Goal: Information Seeking & Learning: Learn about a topic

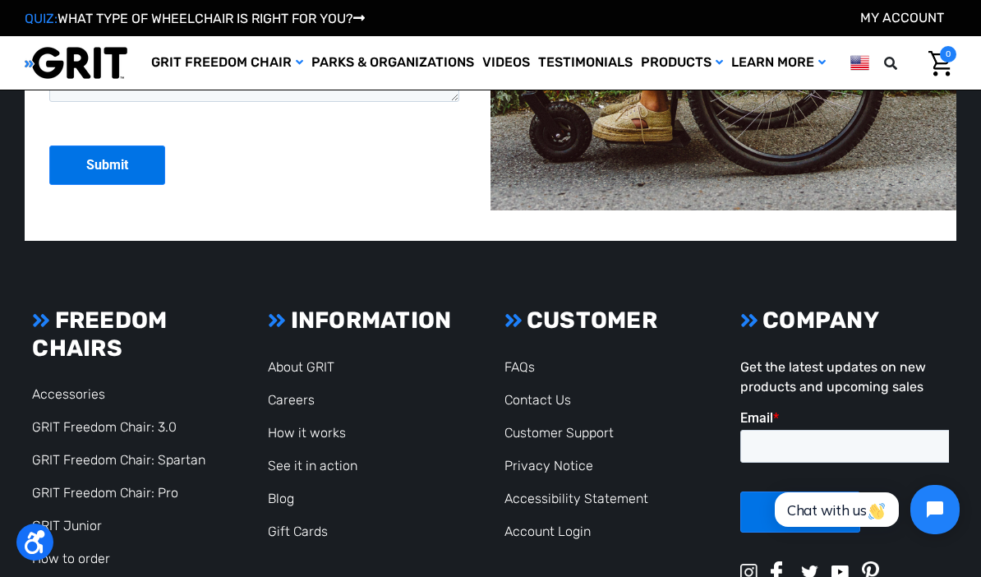
scroll to position [3575, 0]
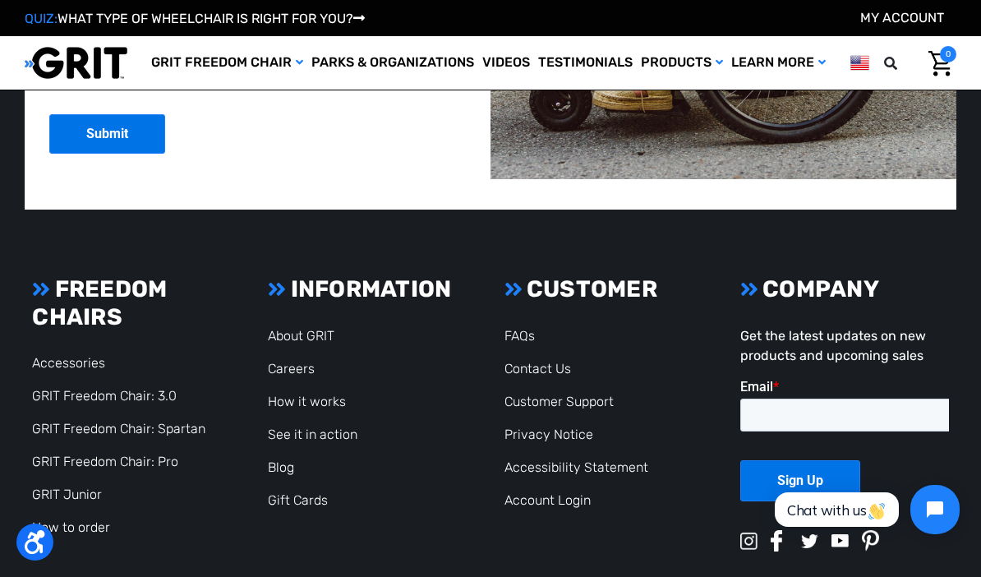
click at [331, 393] on link "How it works" at bounding box center [307, 401] width 78 height 16
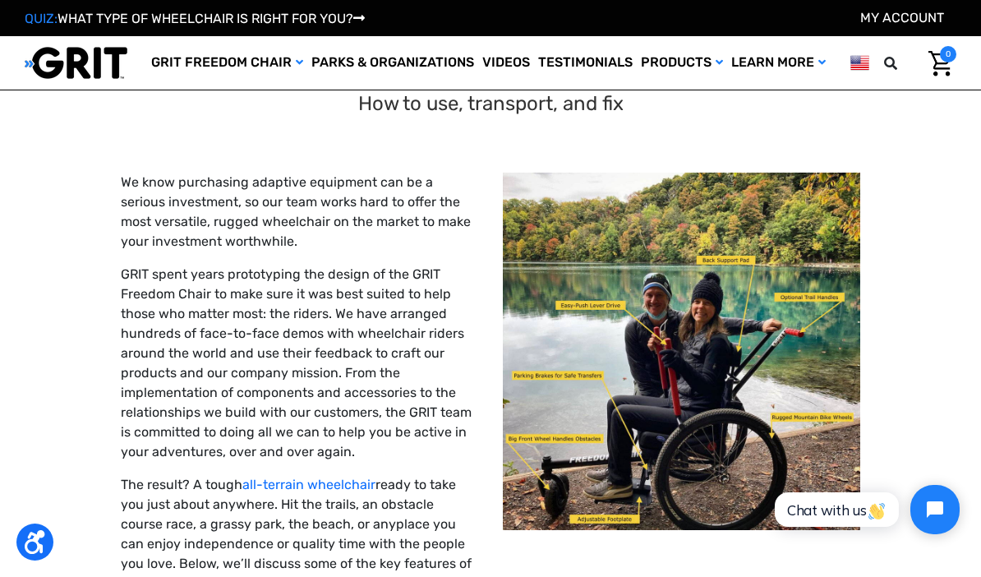
click at [0, 0] on link "Wheelchairs" at bounding box center [0, 0] width 0 height 0
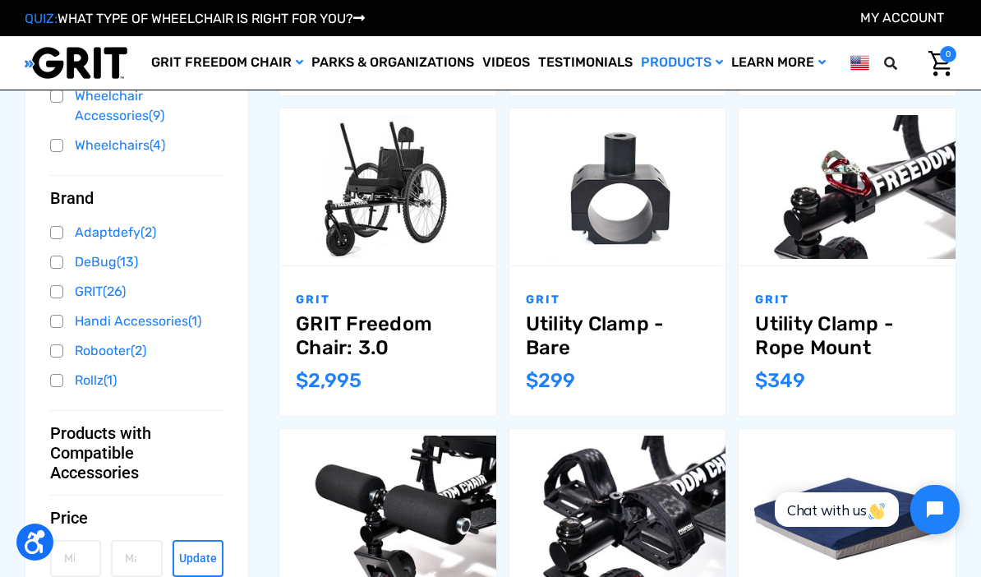
scroll to position [504, 0]
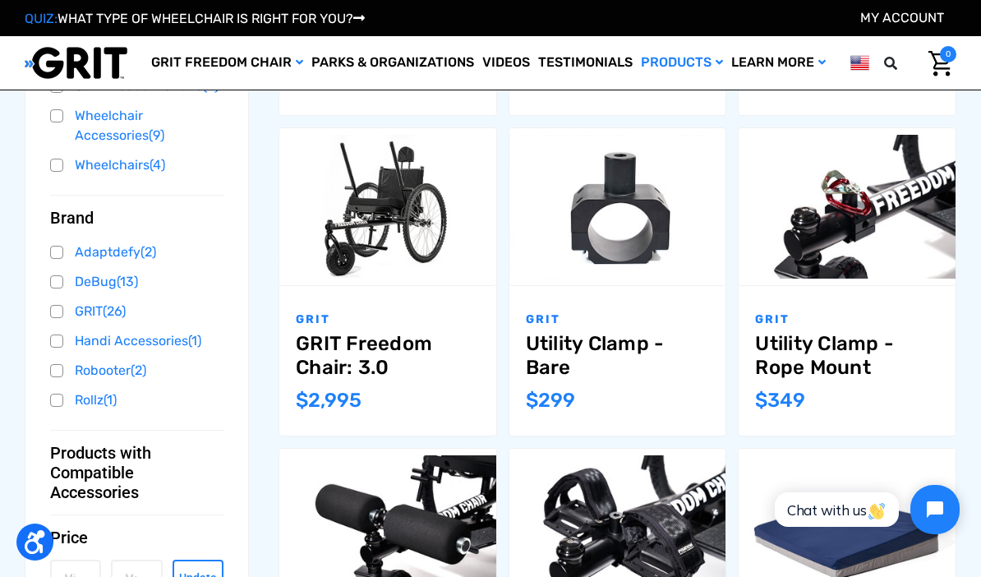
click at [844, 343] on link "Utility Clamp - Rope Mount" at bounding box center [847, 356] width 184 height 48
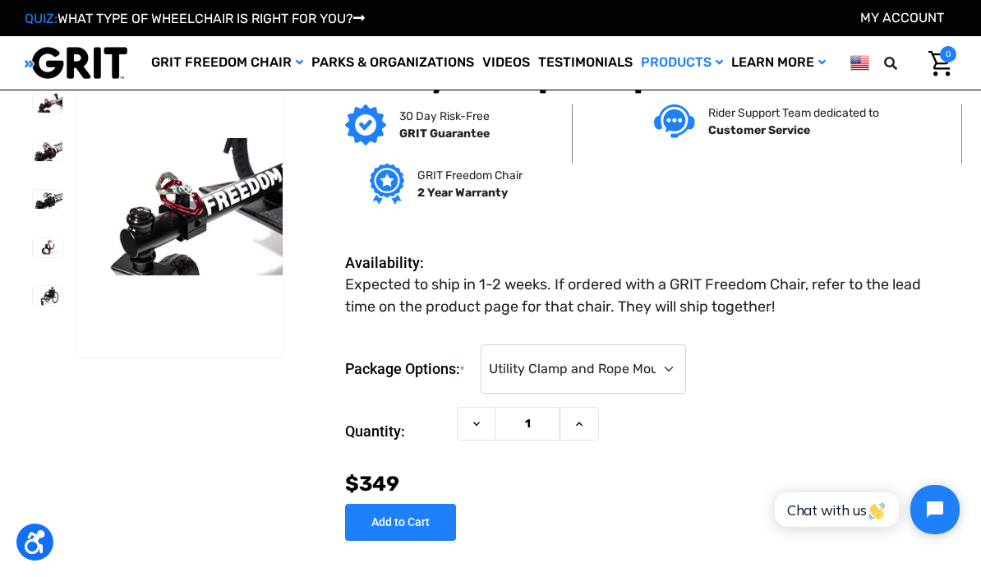
click at [0, 0] on link "Wheelchairs" at bounding box center [0, 0] width 0 height 0
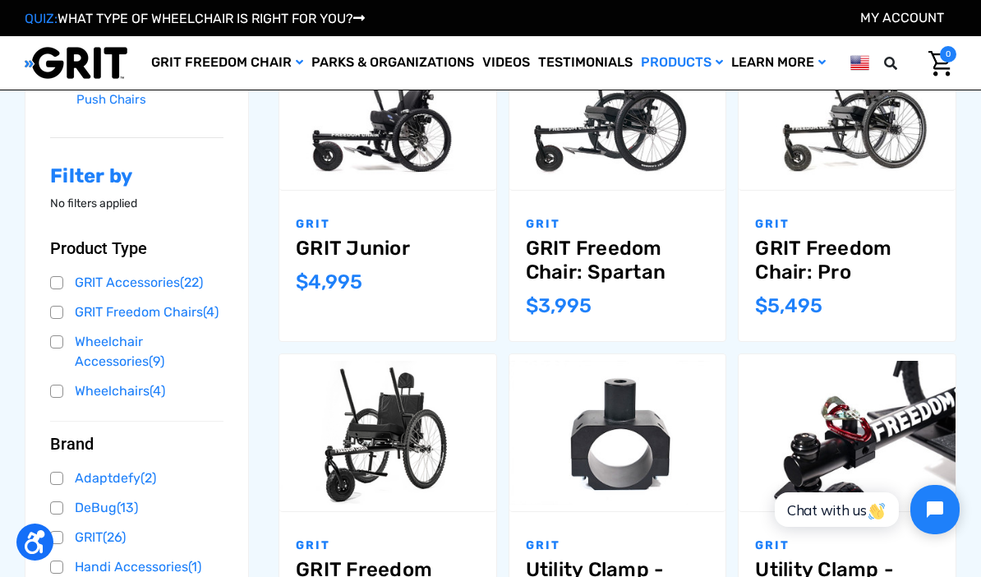
scroll to position [269, 0]
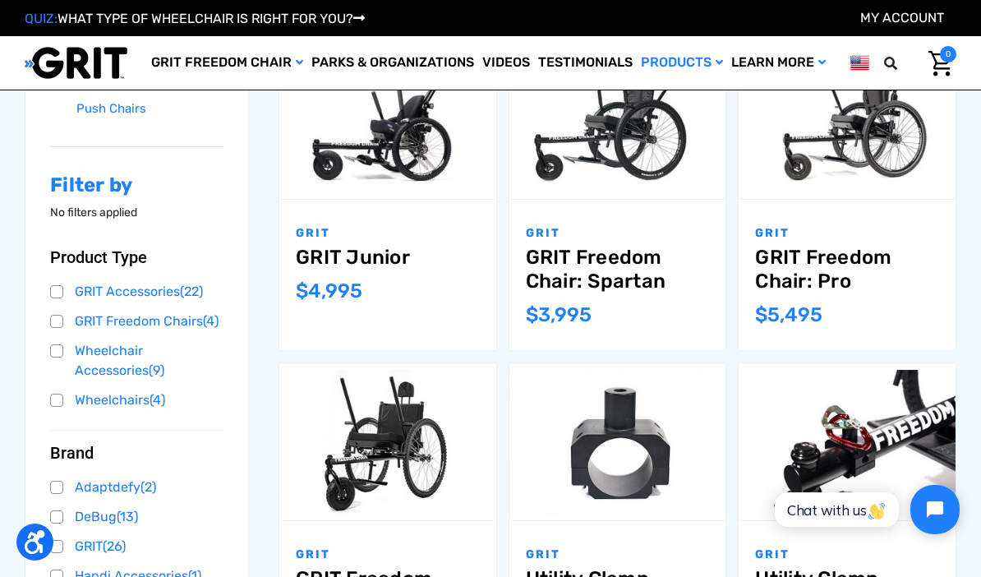
click at [851, 261] on link "GRIT Freedom Chair: Pro" at bounding box center [847, 270] width 184 height 48
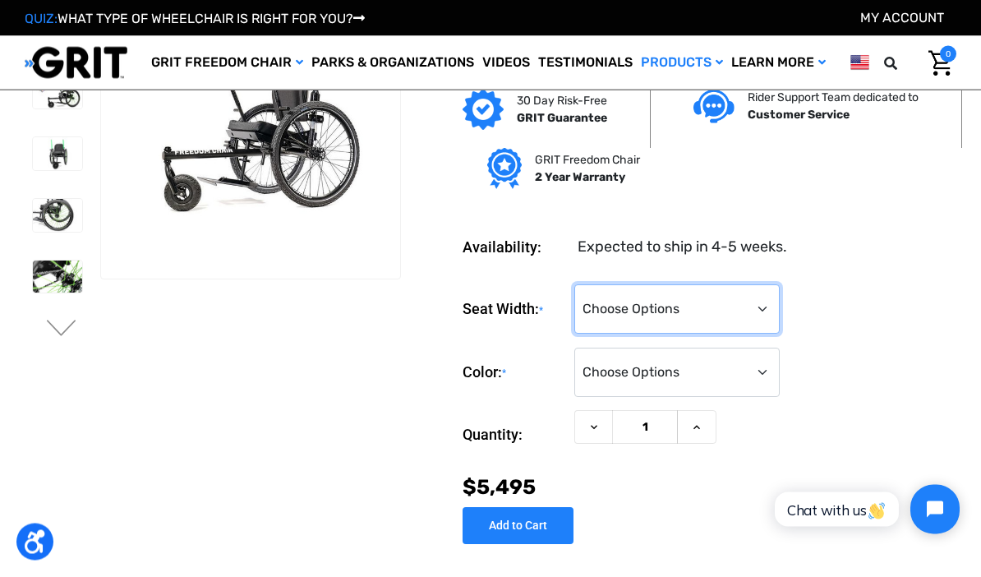
click at [770, 315] on select "Choose Options 16" 18" 20"" at bounding box center [676, 309] width 205 height 49
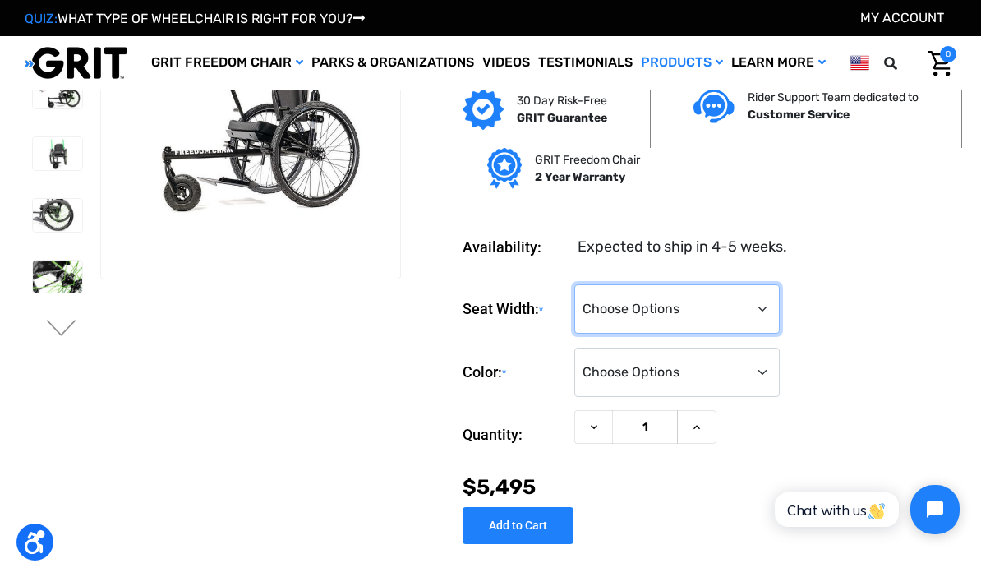
select select "325"
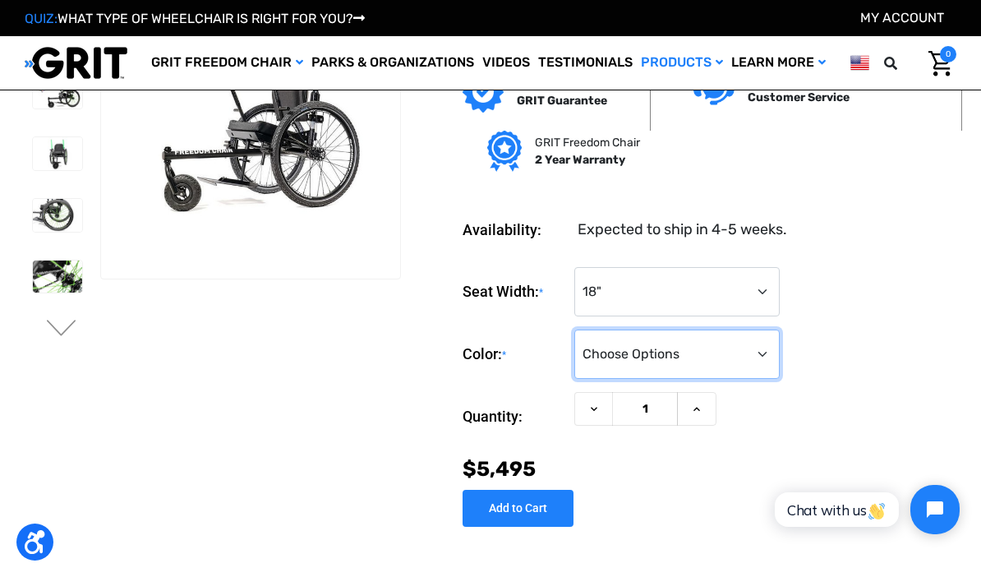
click at [761, 352] on select "Choose Options Black Blue Green Orange Pink Purple Red White Yellow" at bounding box center [676, 353] width 205 height 49
select select "331"
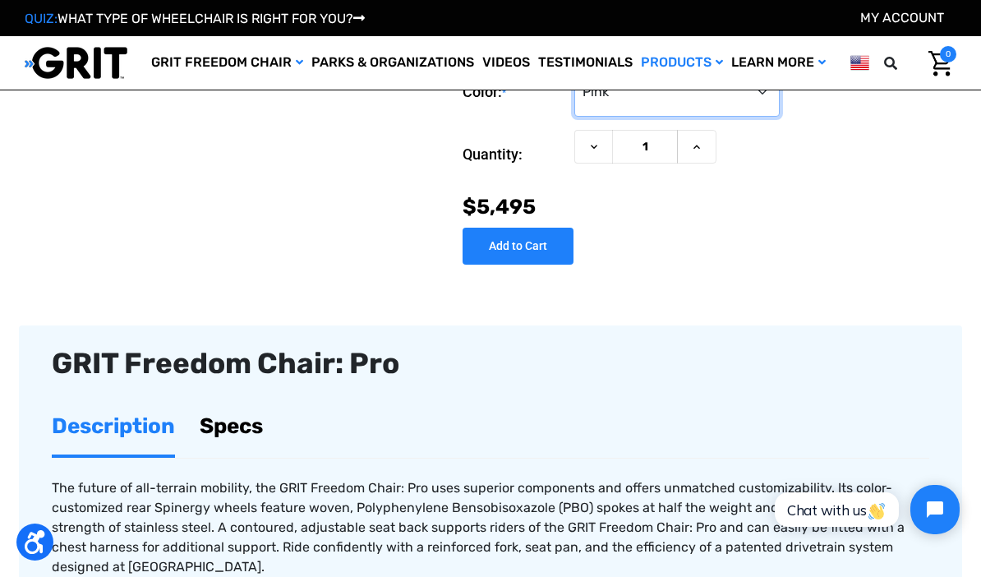
scroll to position [356, 0]
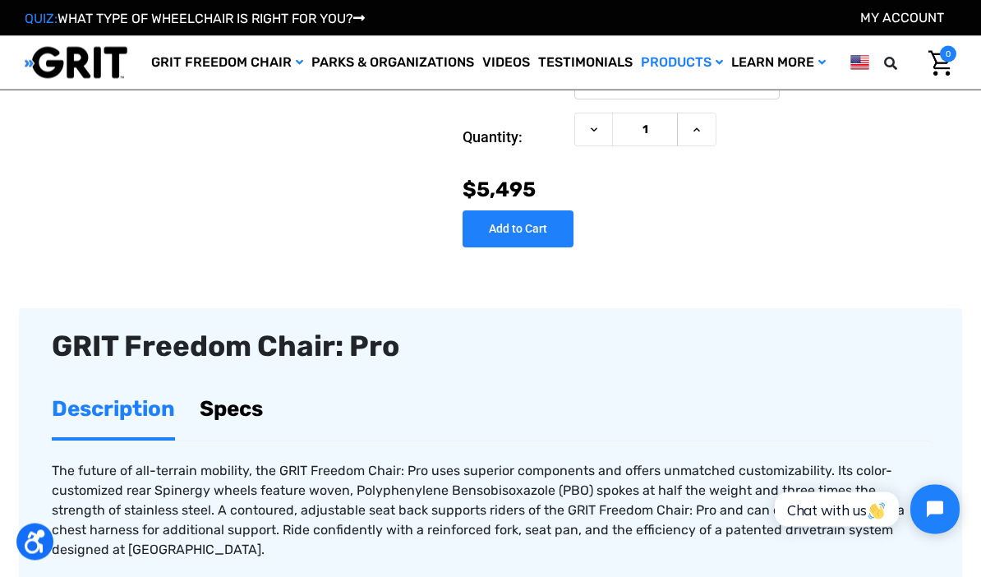
click at [246, 409] on link "Specs" at bounding box center [231, 409] width 63 height 57
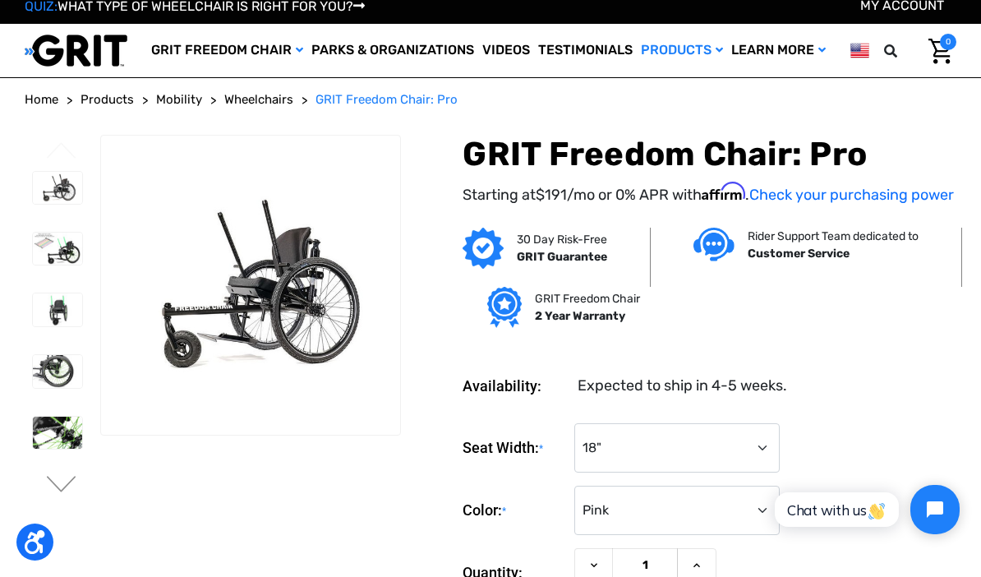
scroll to position [0, 0]
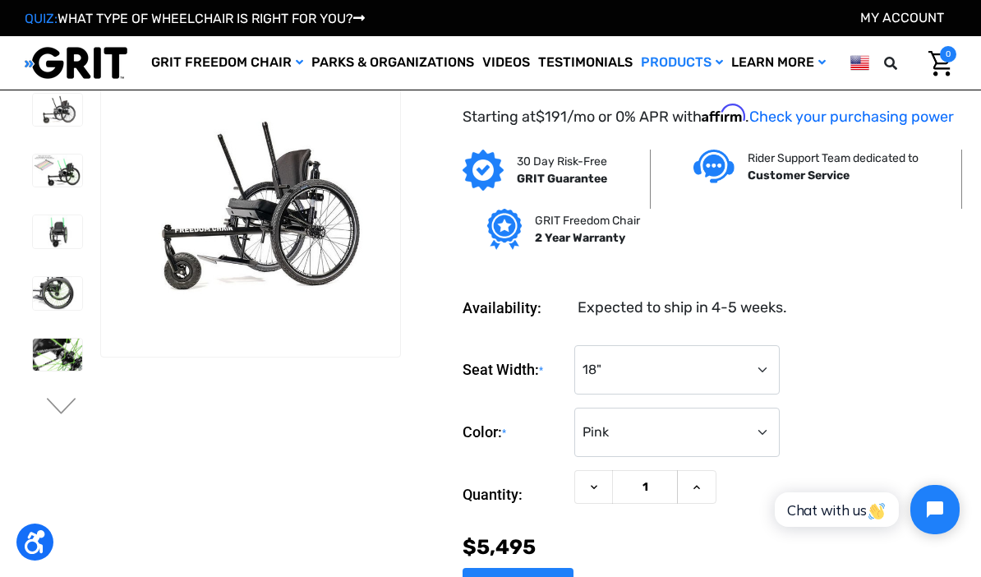
click at [0, 0] on link "Wheelchairs" at bounding box center [0, 0] width 0 height 0
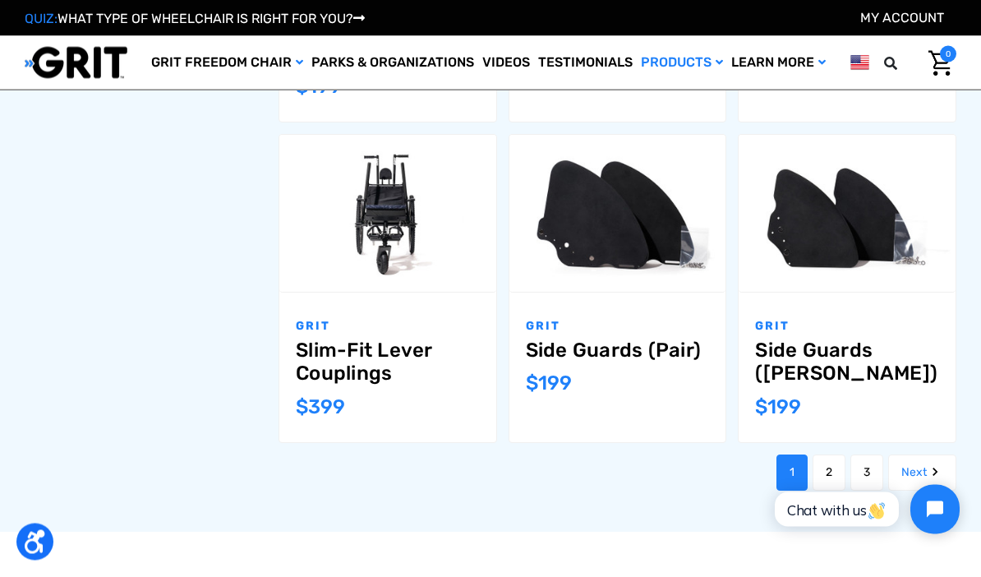
scroll to position [1570, 0]
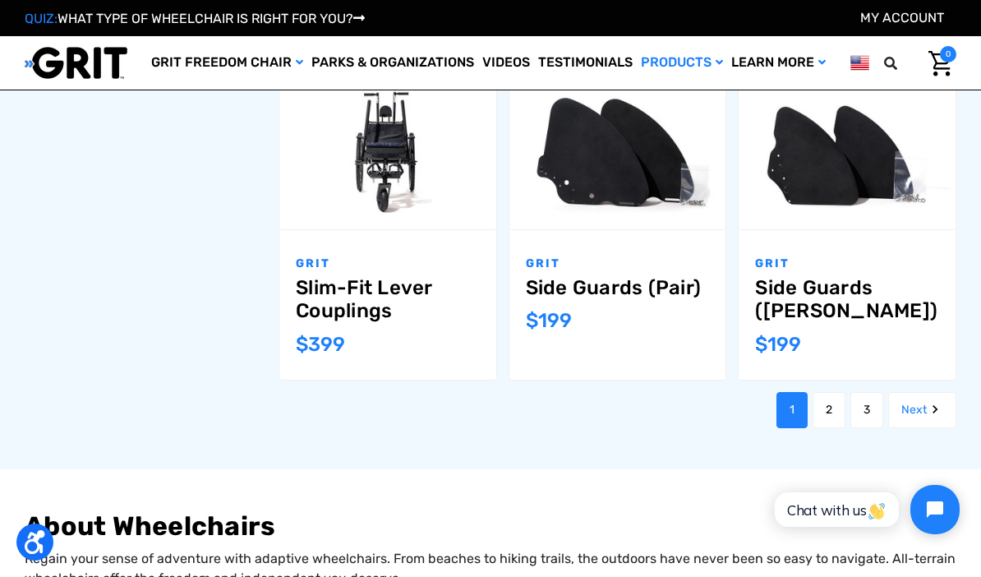
click at [922, 392] on link "Next" at bounding box center [922, 410] width 68 height 36
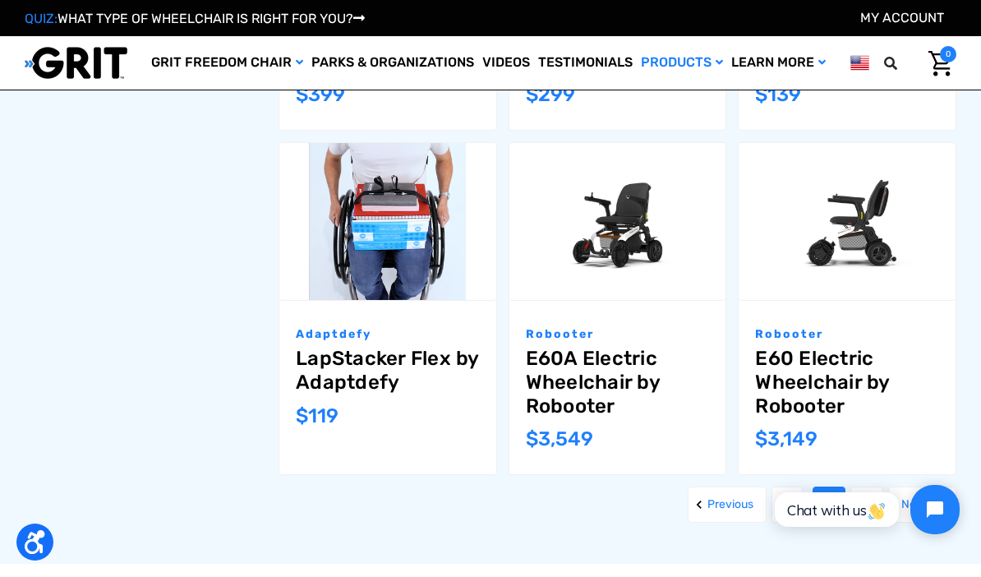
scroll to position [1456, 0]
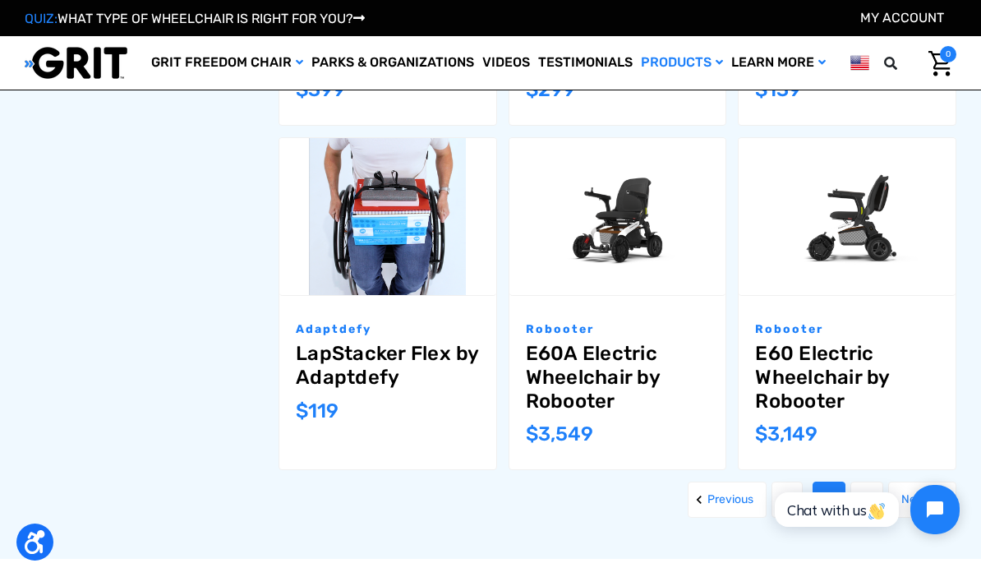
click at [917, 485] on link "Next" at bounding box center [922, 499] width 68 height 36
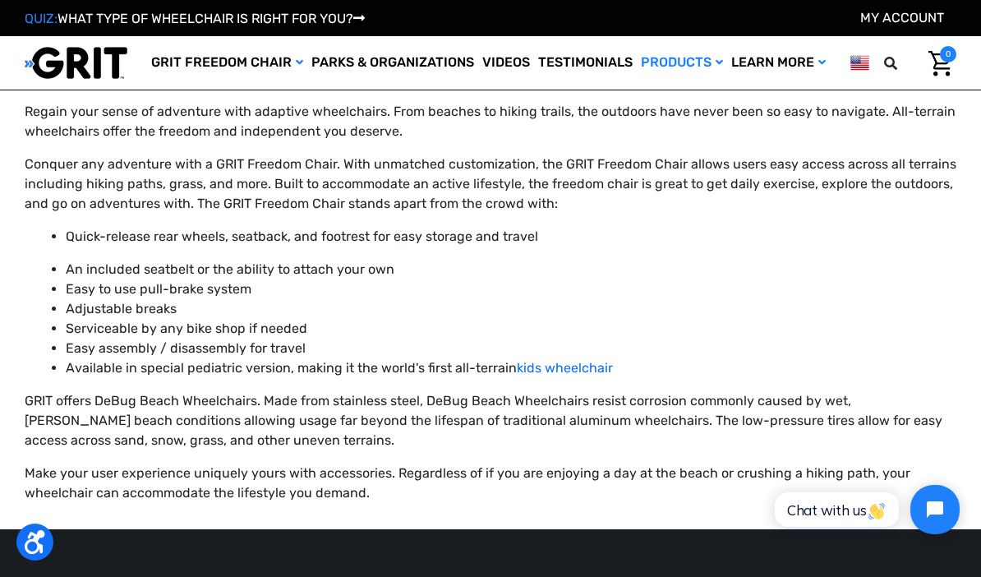
scroll to position [2122, 0]
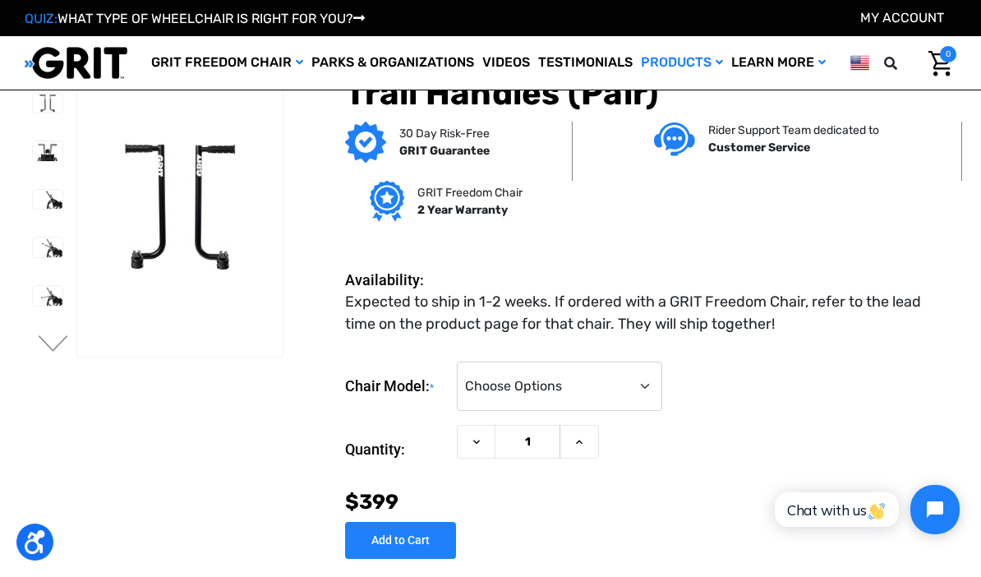
click at [0, 0] on img at bounding box center [0, 0] width 0 height 0
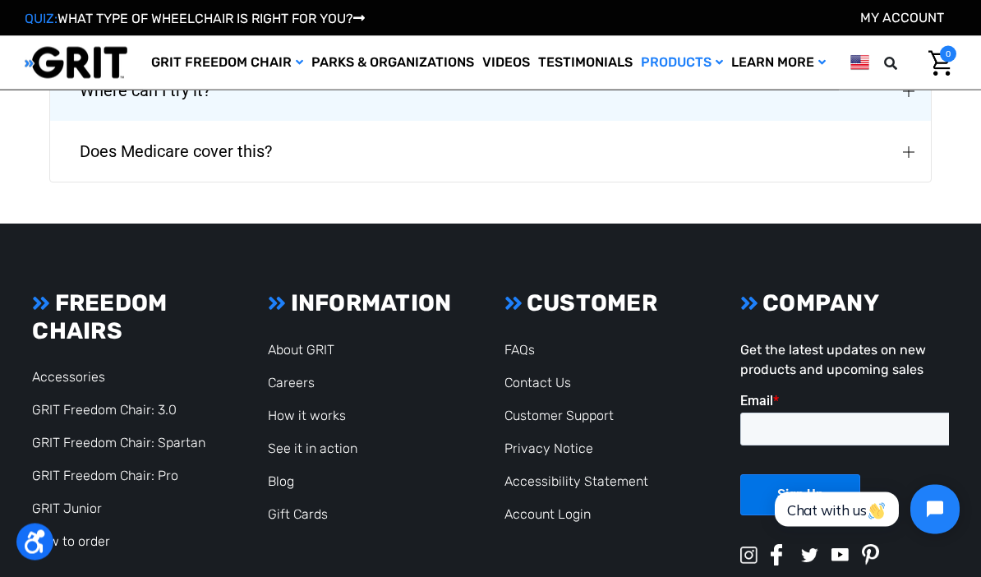
scroll to position [3686, 0]
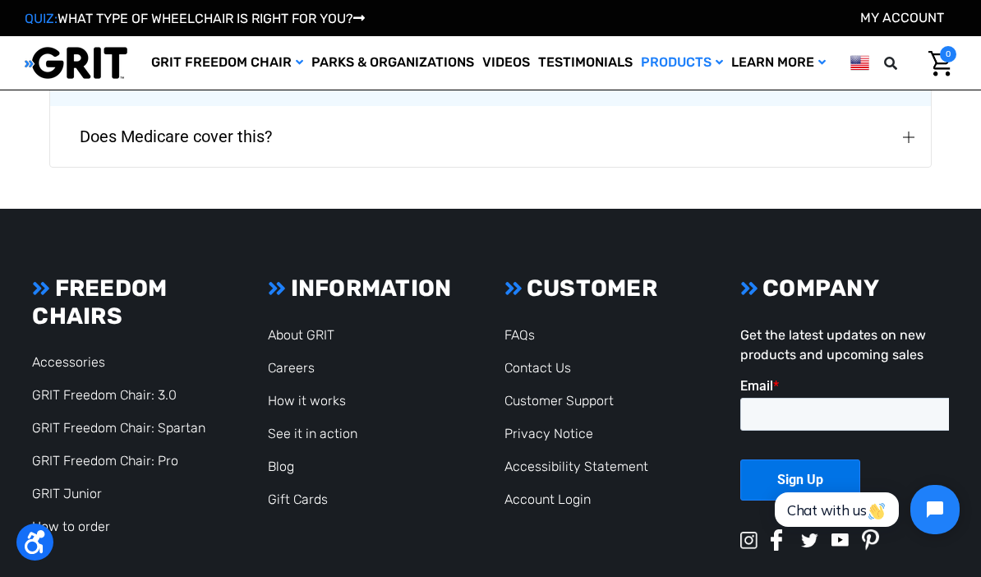
click at [333, 414] on ul "About GRIT Careers How it works See it in action Blog Gift Cards" at bounding box center [372, 417] width 209 height 184
click at [333, 433] on link "See it in action" at bounding box center [313, 433] width 90 height 16
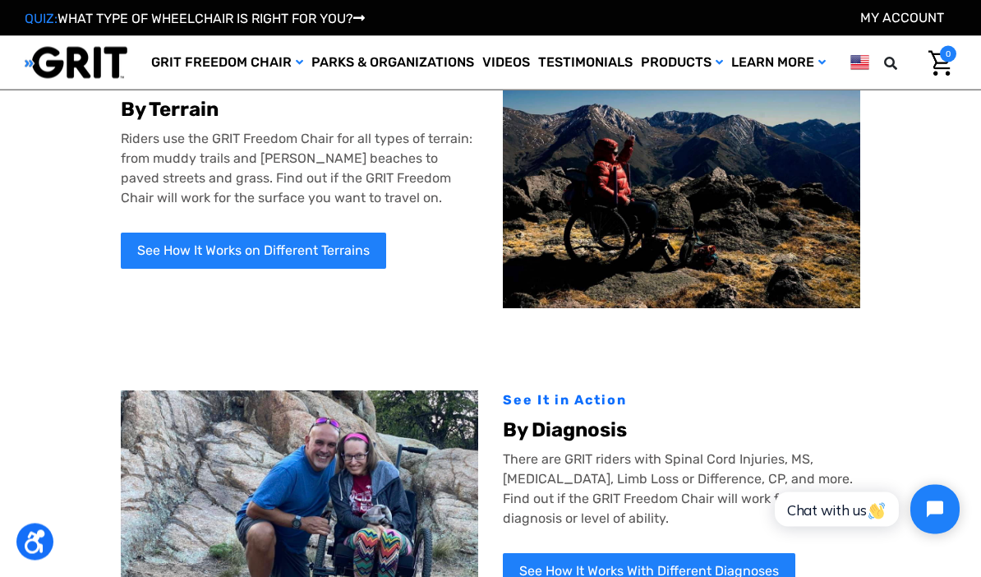
scroll to position [50, 0]
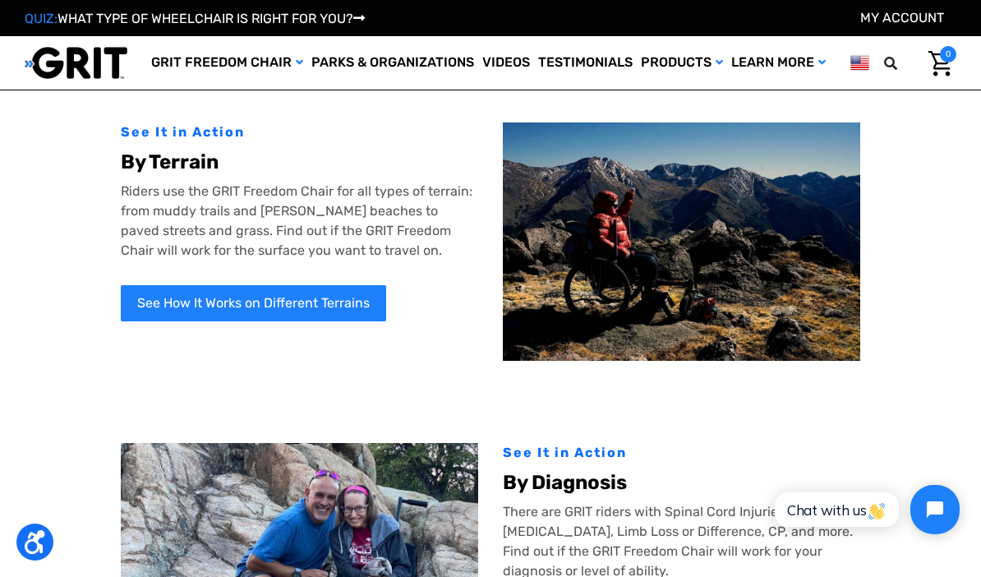
click at [209, 302] on link "See How It Works on Different Terrains" at bounding box center [253, 303] width 265 height 36
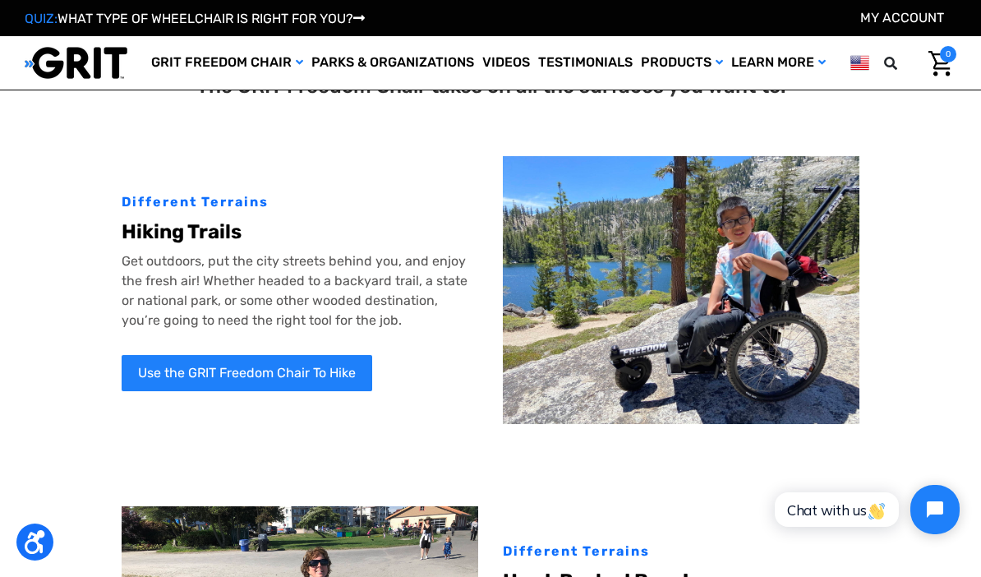
click at [711, 306] on img at bounding box center [681, 289] width 356 height 267
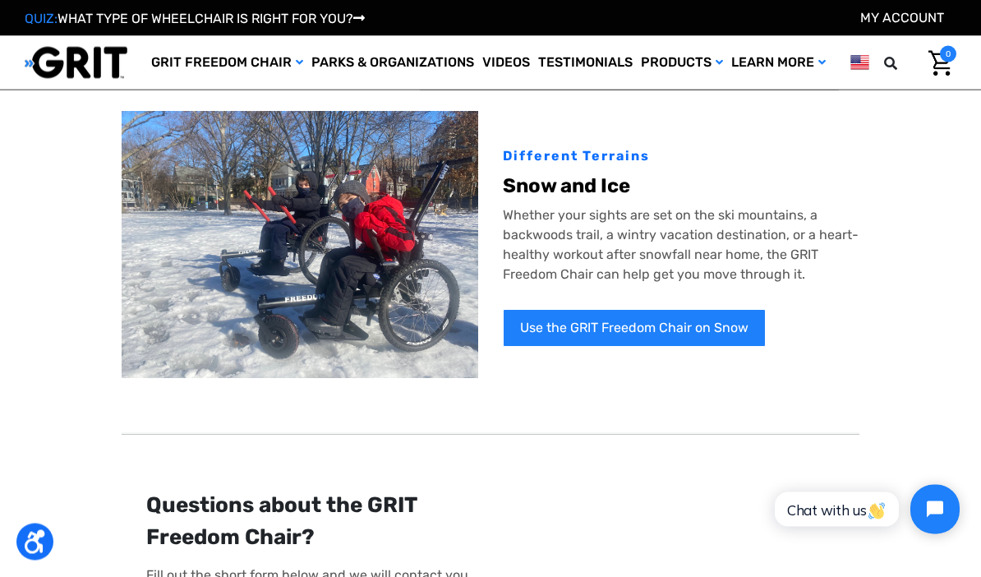
scroll to position [1084, 0]
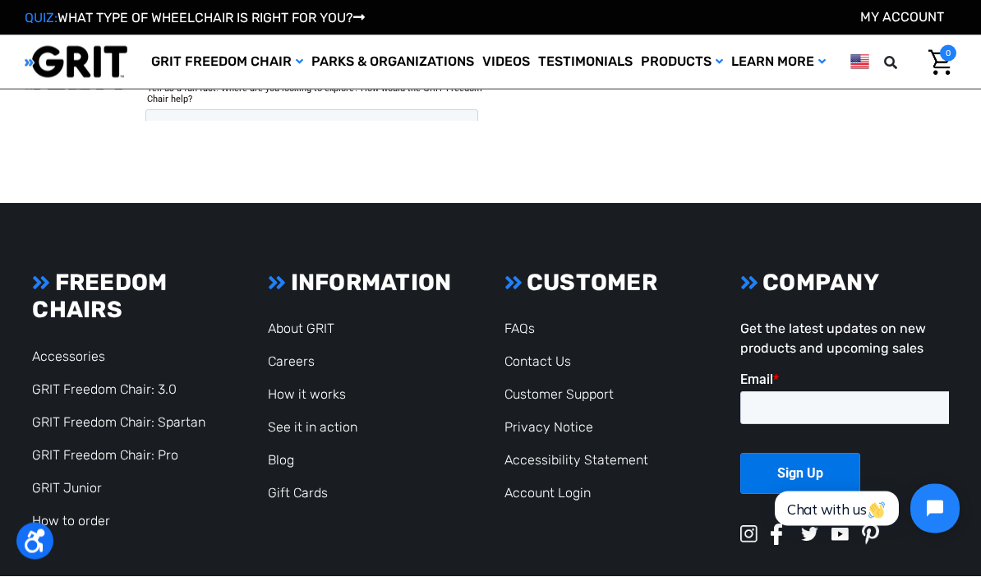
scroll to position [1483, 0]
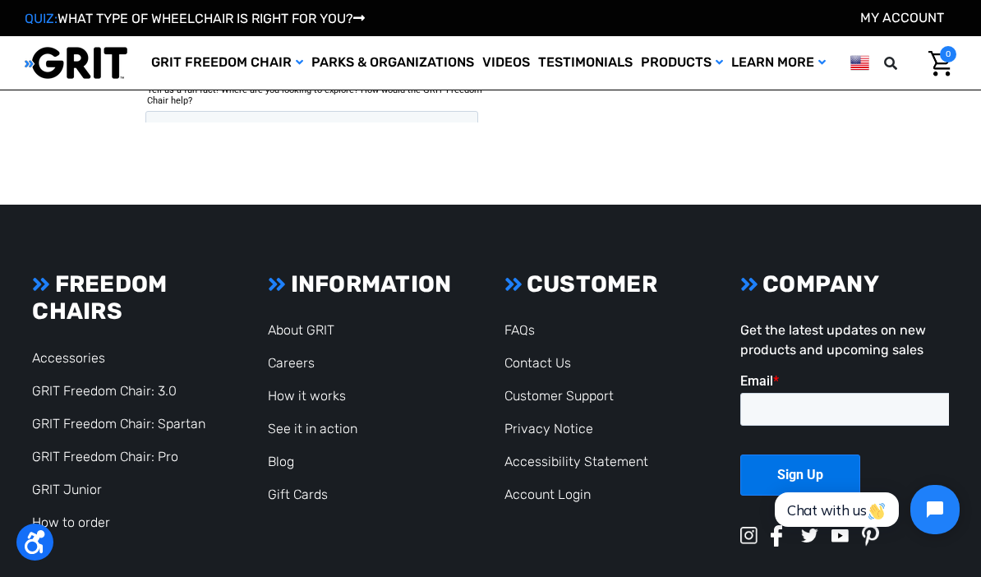
click at [92, 457] on link "GRIT Freedom Chair: Pro" at bounding box center [105, 456] width 146 height 16
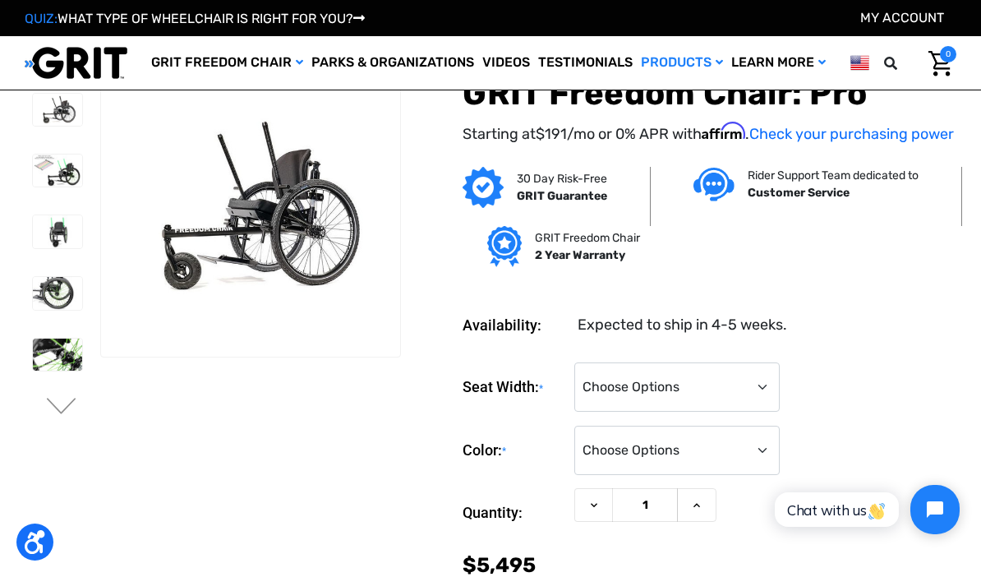
click at [434, 53] on link "Parks & Organizations" at bounding box center [392, 62] width 171 height 53
